Goal: Task Accomplishment & Management: Use online tool/utility

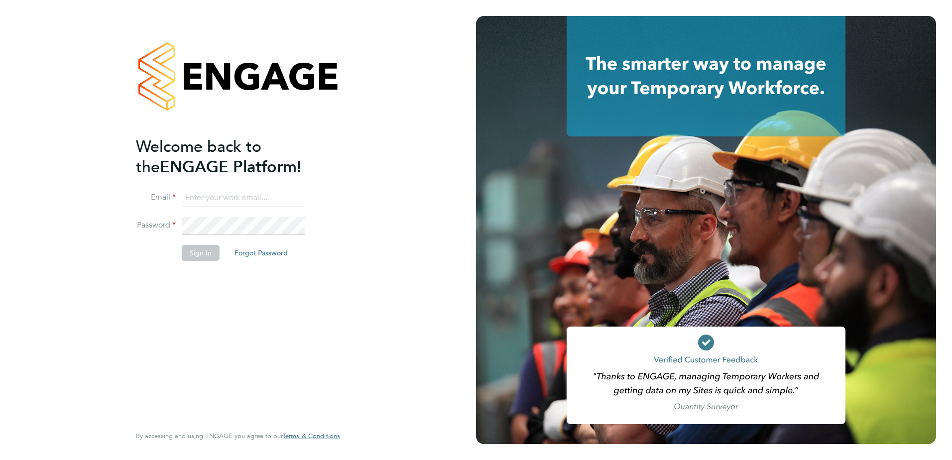
type input "[PERSON_NAME][EMAIL_ADDRESS][PERSON_NAME][DOMAIN_NAME]"
click at [196, 258] on button "Sign In" at bounding box center [201, 253] width 38 height 16
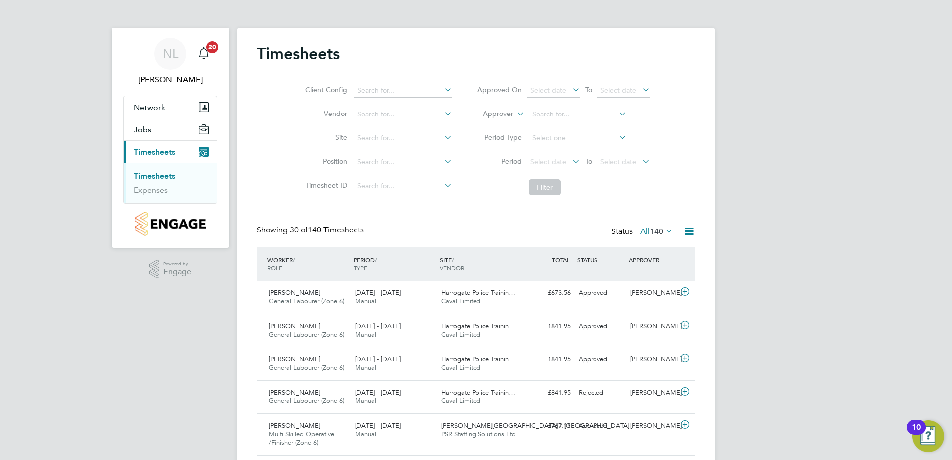
click at [153, 153] on span "Timesheets" at bounding box center [154, 151] width 41 height 9
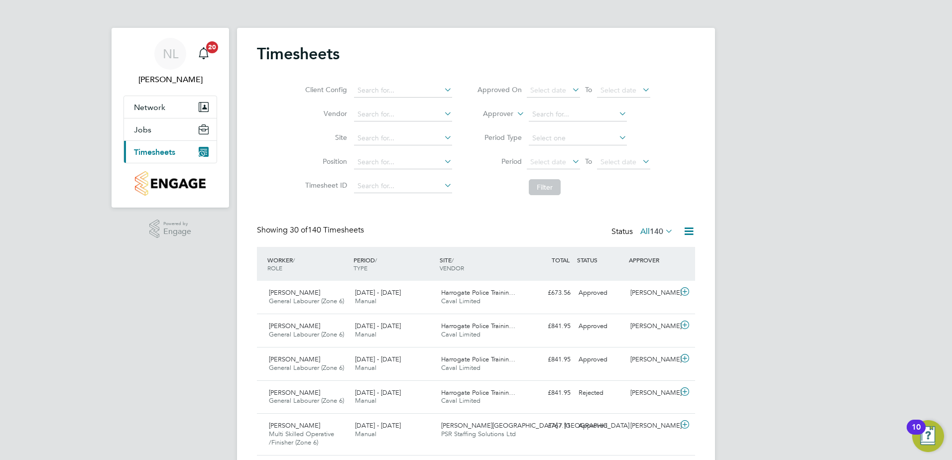
click at [155, 151] on span "Timesheets" at bounding box center [154, 151] width 41 height 9
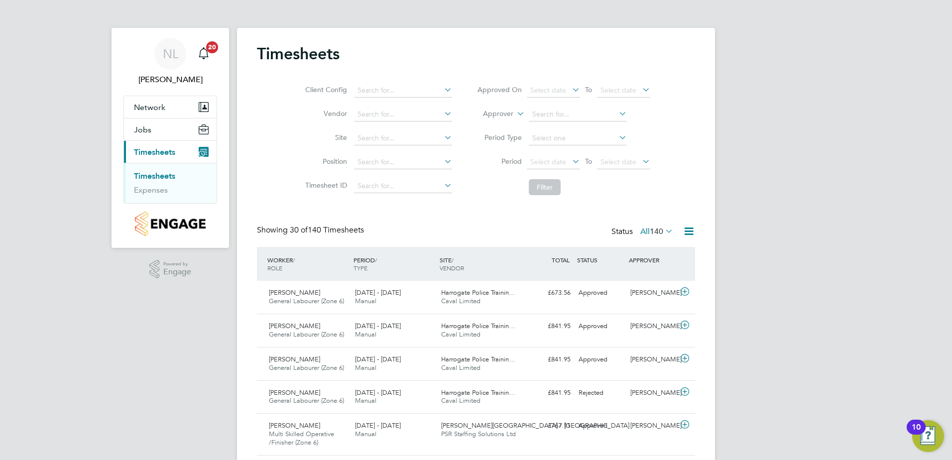
click at [157, 175] on link "Timesheets" at bounding box center [154, 175] width 41 height 9
